Goal: Information Seeking & Learning: Learn about a topic

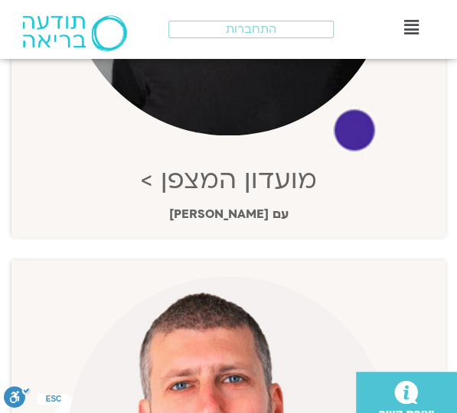
scroll to position [459, 0]
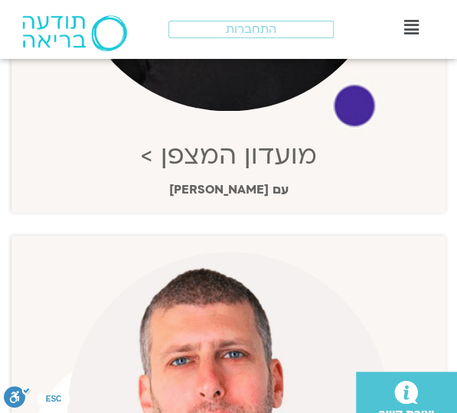
click at [284, 150] on link "מועדון המצפן >" at bounding box center [228, 156] width 177 height 34
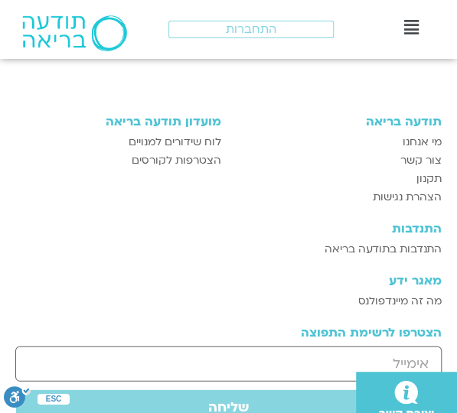
scroll to position [2066, 0]
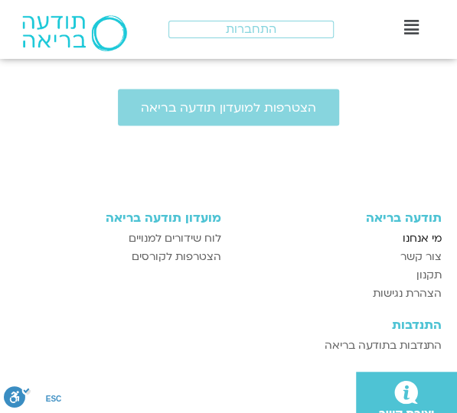
click at [435, 235] on span "מי אנחנו" at bounding box center [422, 239] width 39 height 18
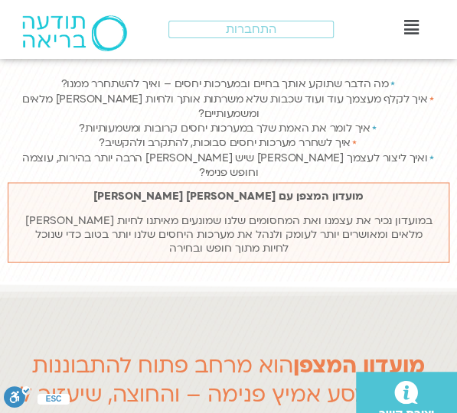
scroll to position [613, 0]
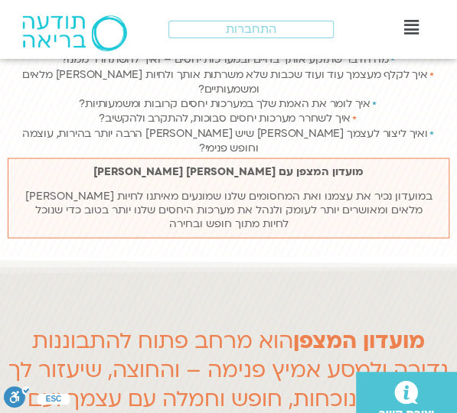
click at [180, 164] on b "מועדון המצפן עם ארנינה קשתן והילה דוד" at bounding box center [228, 171] width 270 height 15
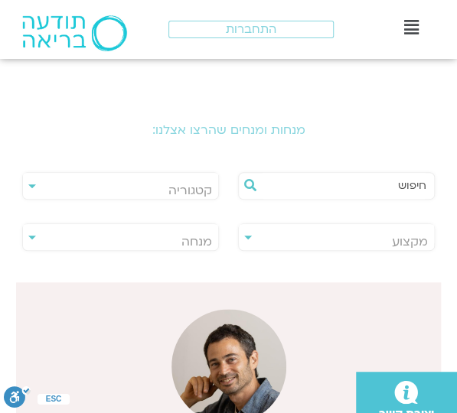
scroll to position [229, 0]
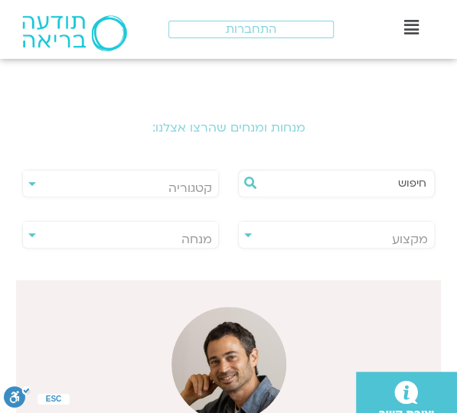
click at [263, 135] on h2 "מנחות ומנחים שהרצו אצלנו:" at bounding box center [229, 128] width 442 height 14
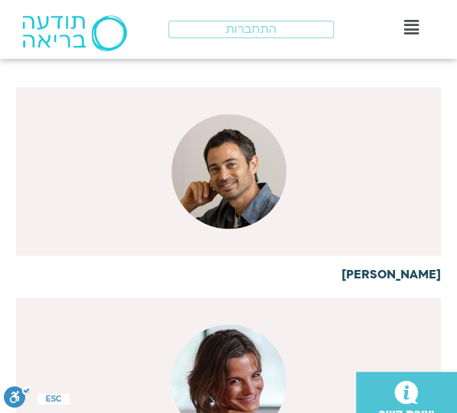
scroll to position [459, 0]
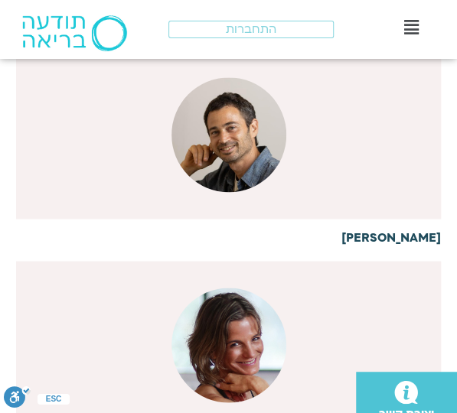
click at [421, 230] on h6 "אורי טל" at bounding box center [228, 237] width 425 height 14
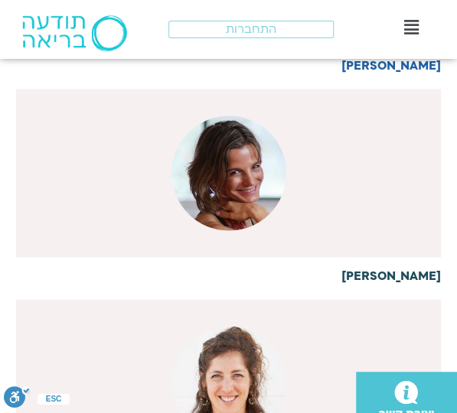
scroll to position [708, 0]
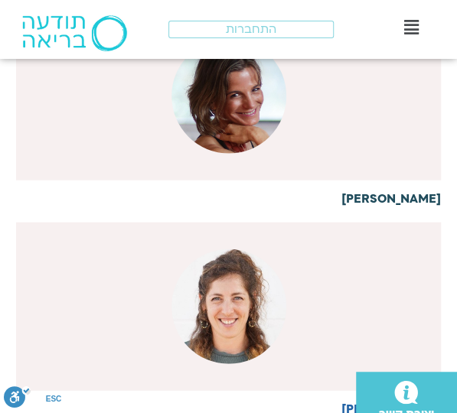
click at [404, 198] on h6 "דלית דרורי" at bounding box center [228, 199] width 425 height 14
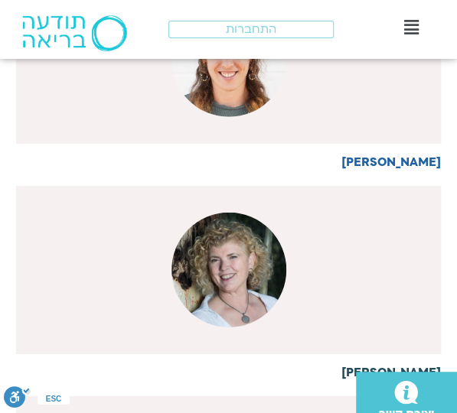
scroll to position [957, 0]
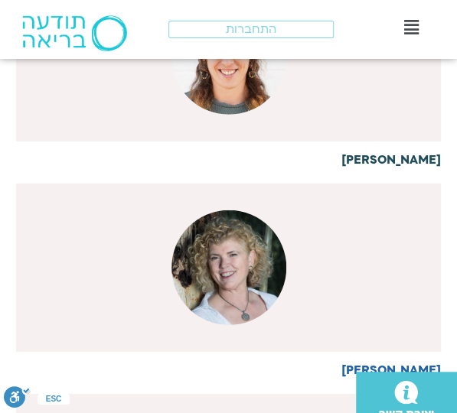
click at [414, 161] on h6 "[PERSON_NAME]" at bounding box center [228, 160] width 425 height 14
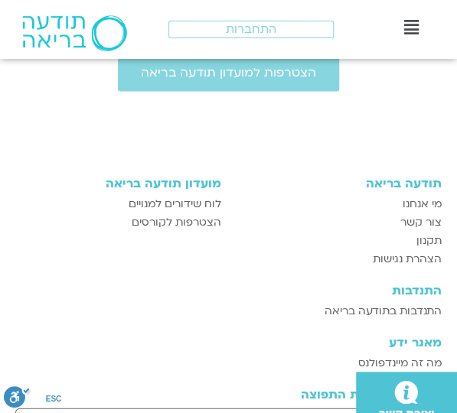
scroll to position [613, 0]
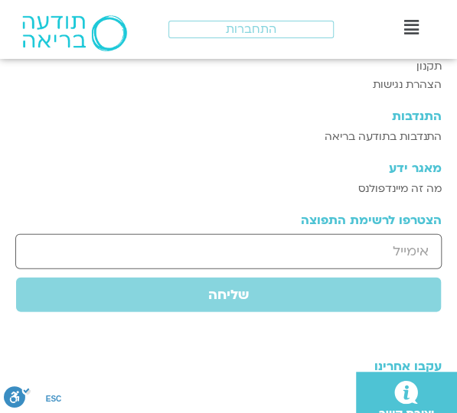
scroll to position [766, 0]
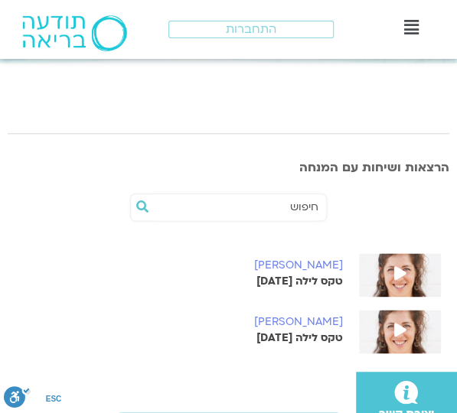
scroll to position [459, 0]
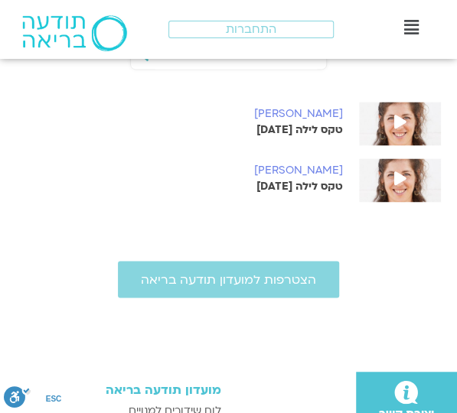
click at [337, 113] on h6 "[PERSON_NAME]" at bounding box center [179, 114] width 327 height 12
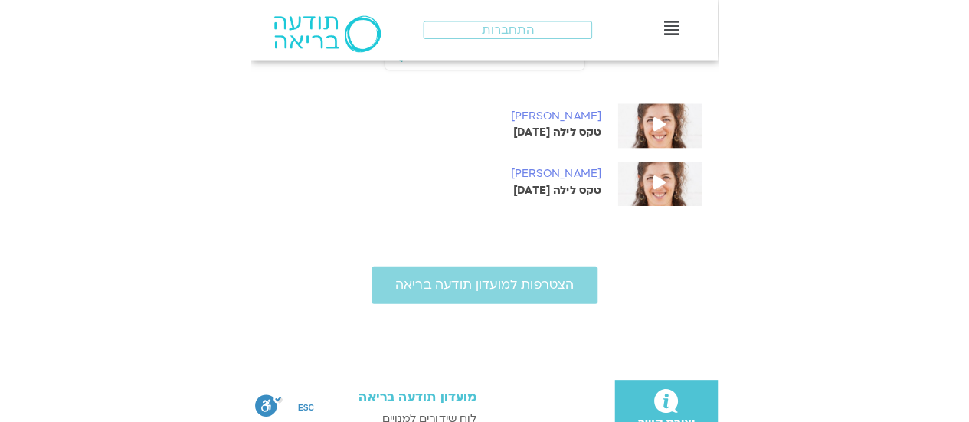
scroll to position [453, 0]
